Goal: Answer question/provide support

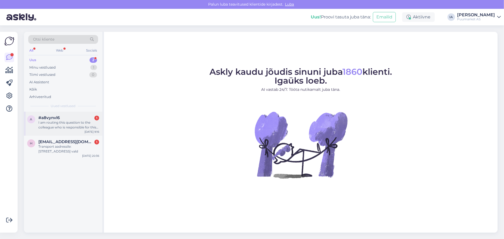
click at [66, 130] on div "I am routing this question to the colleague who is responsible for this topic. …" at bounding box center [68, 125] width 61 height 10
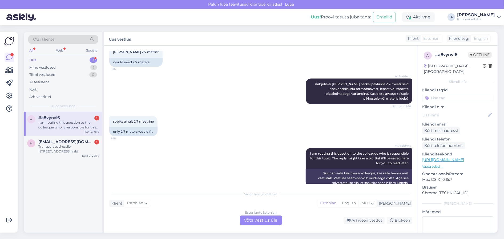
scroll to position [247, 0]
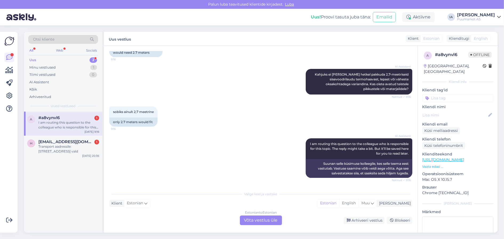
click at [271, 221] on div "Estonian to Estonian Võta vestlus üle" at bounding box center [261, 220] width 42 height 10
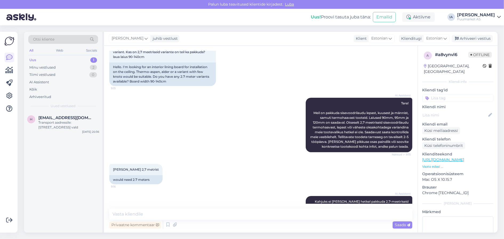
scroll to position [0, 0]
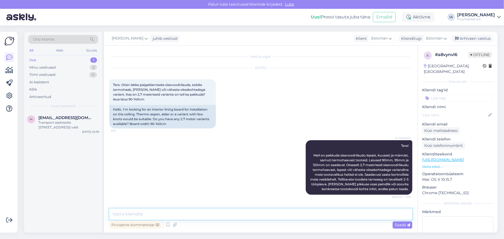
click at [182, 214] on textarea at bounding box center [260, 213] width 303 height 11
type textarea "2,7 on kuusepuidust voordilauad, naturaalsed."
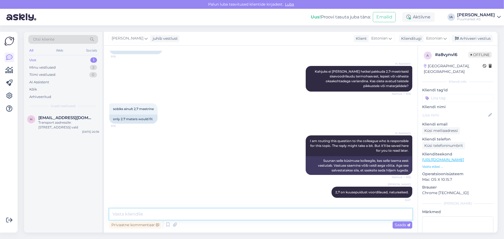
scroll to position [250, 0]
click at [171, 211] on textarea at bounding box center [260, 213] width 303 height 11
type textarea "Lisaks on ka viimistletud variante, nt valge vahaga, mis on siseviimistluseks v…"
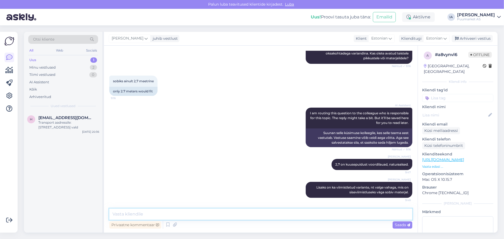
scroll to position [287, 0]
paste textarea "[URL][DOMAIN_NAME]"
type textarea "[URL][DOMAIN_NAME]"
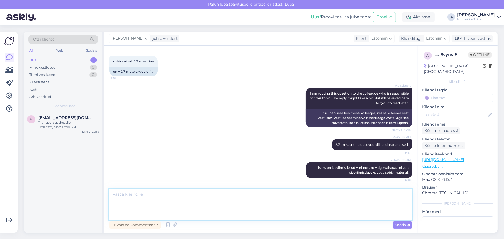
scroll to position [359, 0]
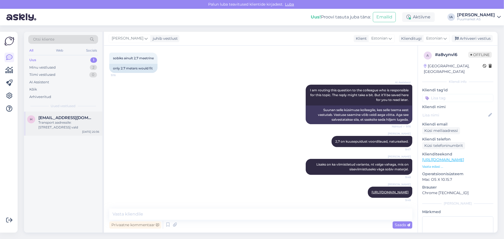
click at [72, 120] on span "[EMAIL_ADDRESS][DOMAIN_NAME]" at bounding box center [65, 117] width 55 height 5
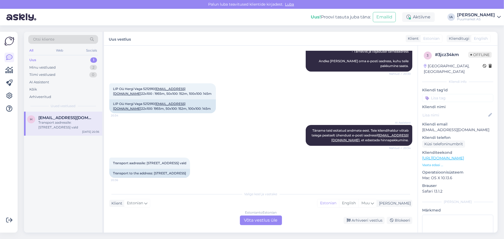
scroll to position [159, 0]
click at [259, 220] on div "Estonian to Estonian Võta vestlus üle" at bounding box center [261, 220] width 42 height 10
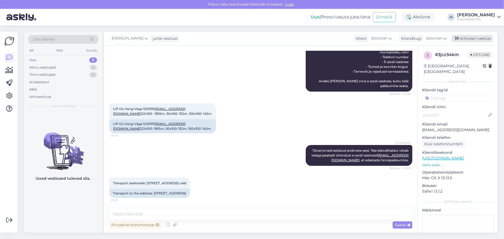
click at [470, 38] on div "Arhiveeri vestlus" at bounding box center [472, 38] width 41 height 7
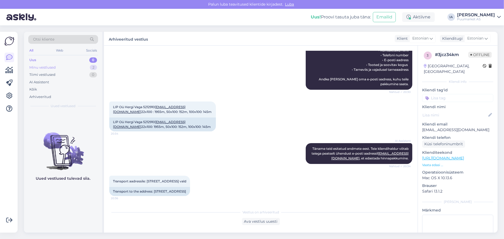
click at [44, 70] on div "Minu vestlused" at bounding box center [42, 67] width 26 height 5
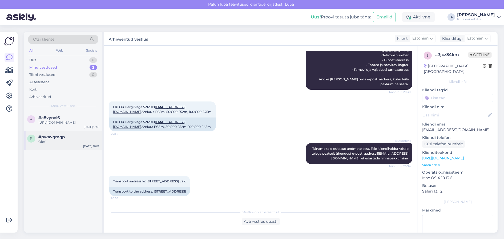
click at [62, 150] on div "p #pwavgmgp Okei [DATE] 16:01" at bounding box center [63, 140] width 78 height 19
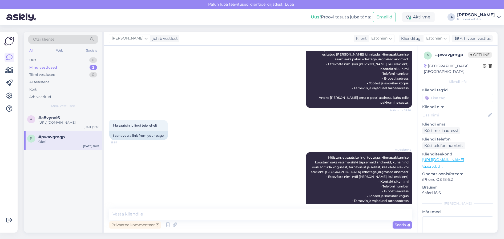
scroll to position [371, 0]
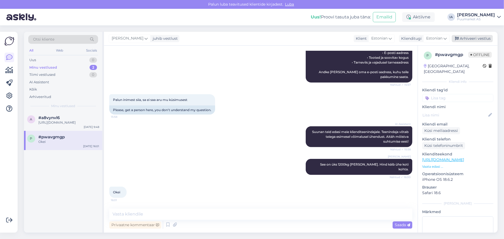
click at [471, 40] on div "Arhiveeri vestlus" at bounding box center [472, 38] width 41 height 7
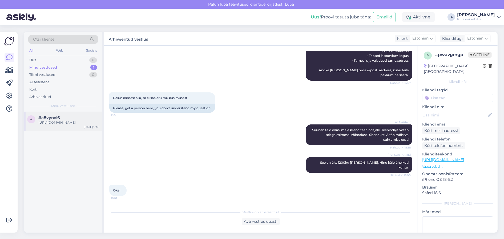
click at [50, 125] on div "[URL][DOMAIN_NAME]" at bounding box center [68, 122] width 61 height 5
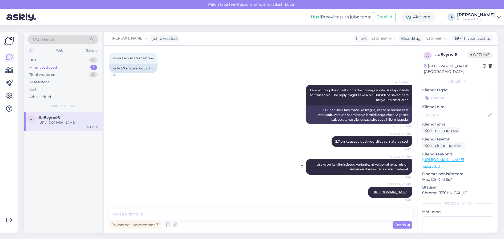
scroll to position [359, 0]
click at [477, 39] on div "Arhiveeri vestlus" at bounding box center [472, 38] width 41 height 7
